Goal: Task Accomplishment & Management: Manage account settings

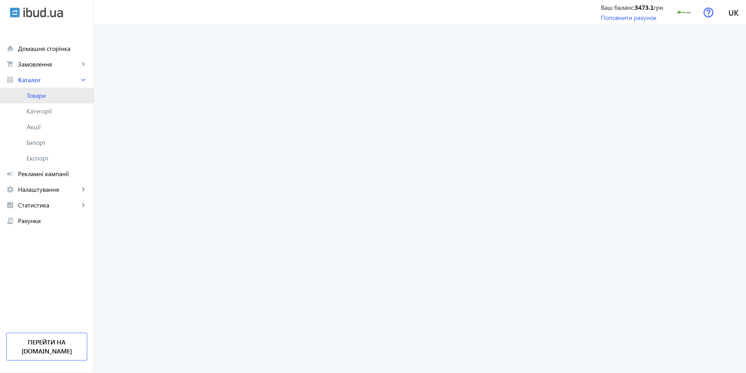
click at [47, 94] on span "Товари" at bounding box center [57, 95] width 61 height 8
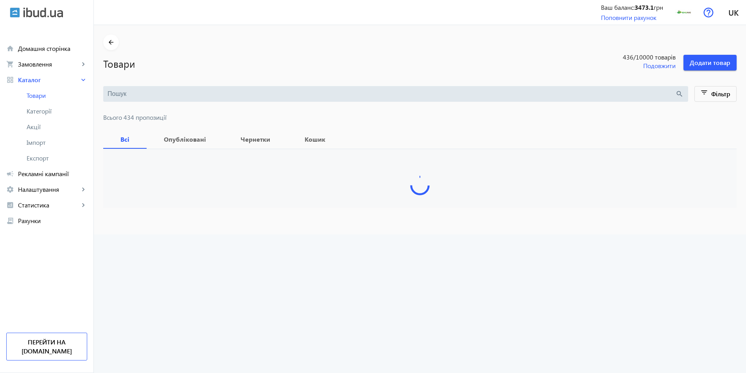
click at [134, 91] on input "search" at bounding box center [392, 94] width 568 height 9
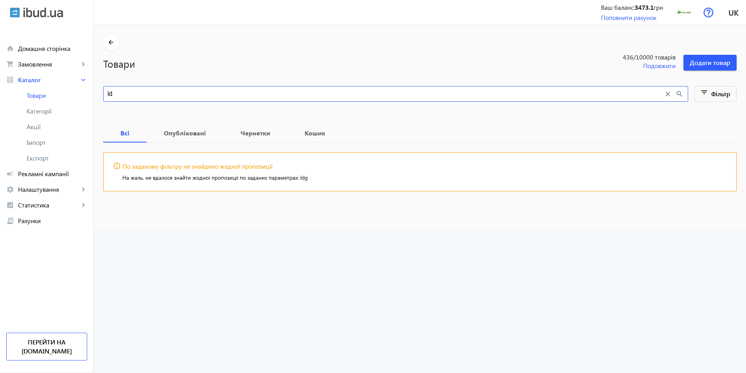
type input "l"
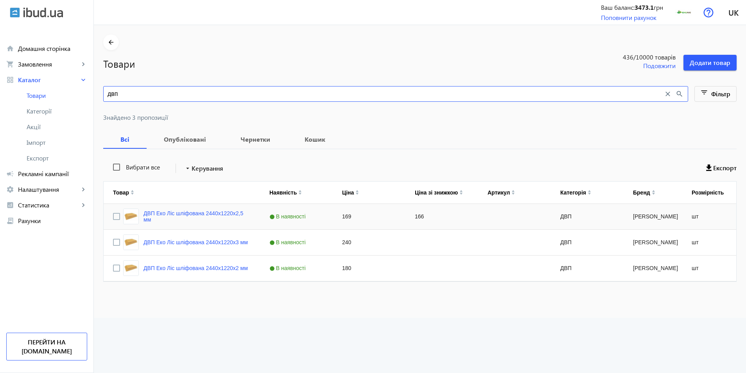
type input "двп"
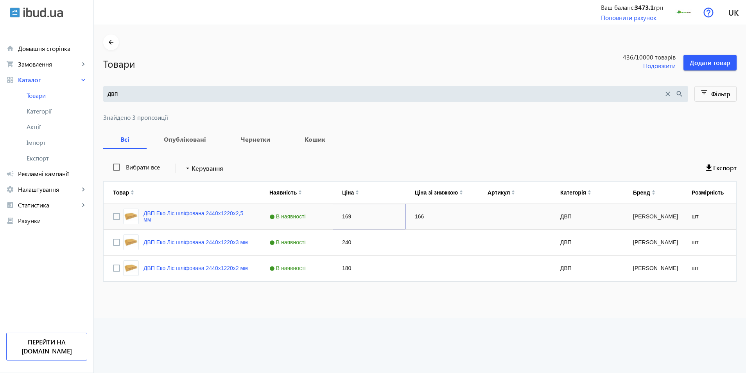
click at [341, 217] on div "169" at bounding box center [369, 216] width 73 height 25
type input "172"
click at [423, 220] on div "166" at bounding box center [441, 216] width 73 height 25
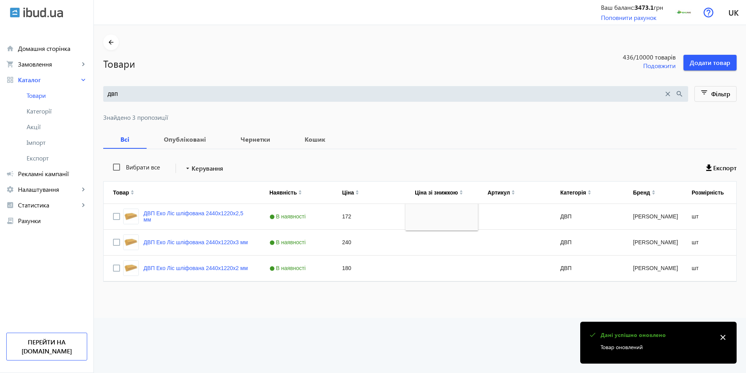
click at [384, 302] on mat-sidenav-content "arrow_back Товари 436 /10000 товарів Подовжити Додати товар двп close search fi…" at bounding box center [420, 171] width 652 height 292
